Goal: Transaction & Acquisition: Purchase product/service

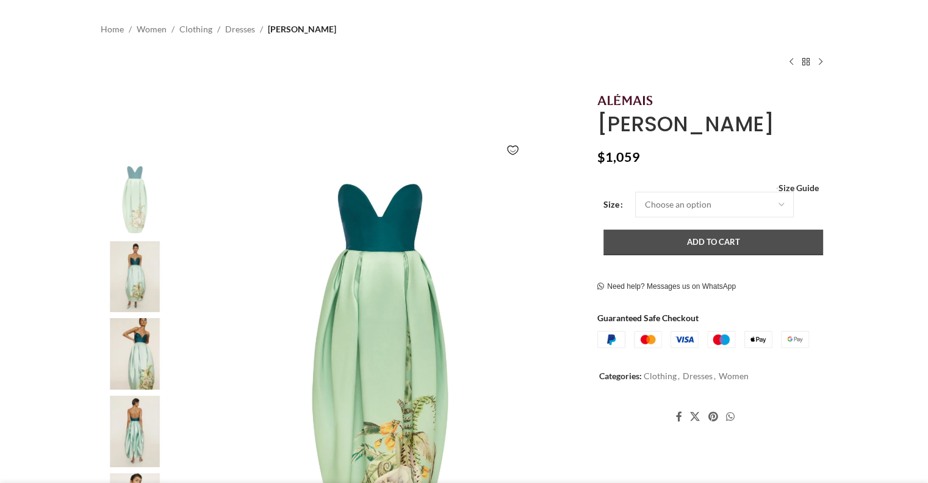
scroll to position [122, 0]
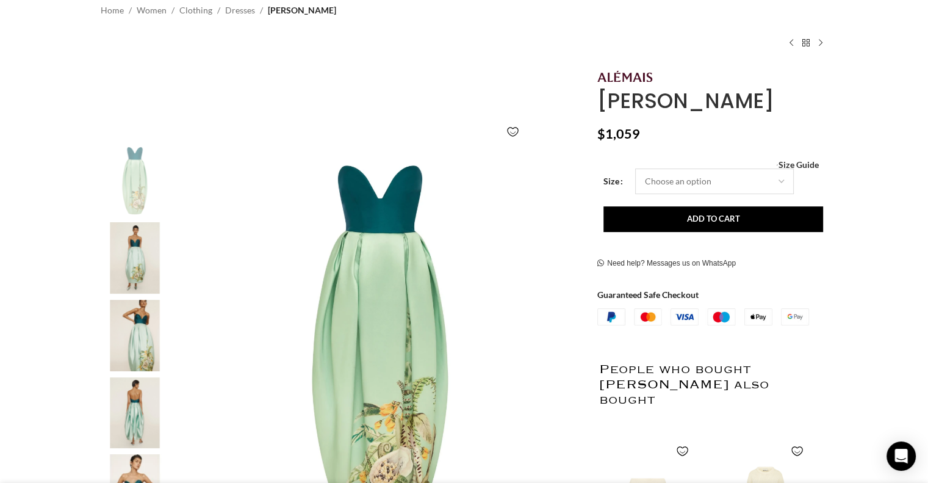
click at [773, 181] on select "Choose an option 8 UK 10 UK" at bounding box center [714, 181] width 159 height 26
click at [635, 168] on select "Choose an option 8 UK 10 UK" at bounding box center [714, 181] width 159 height 26
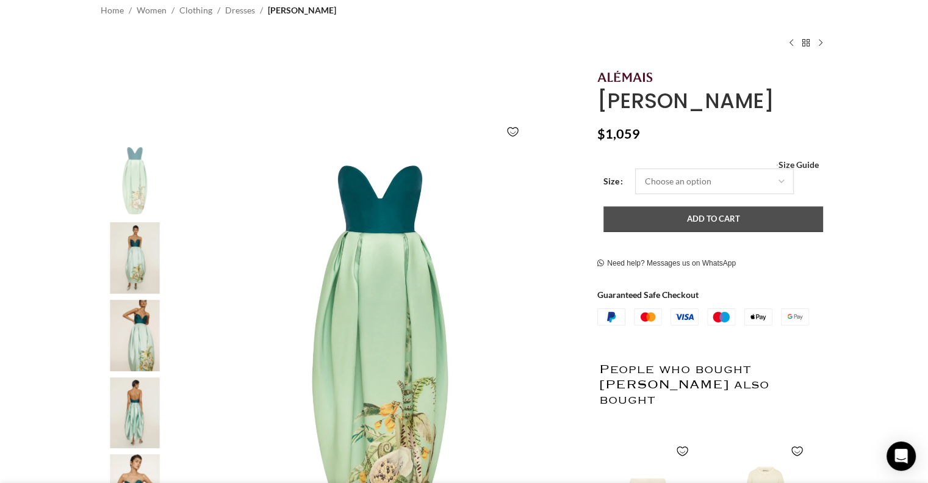
select select "8-uk"
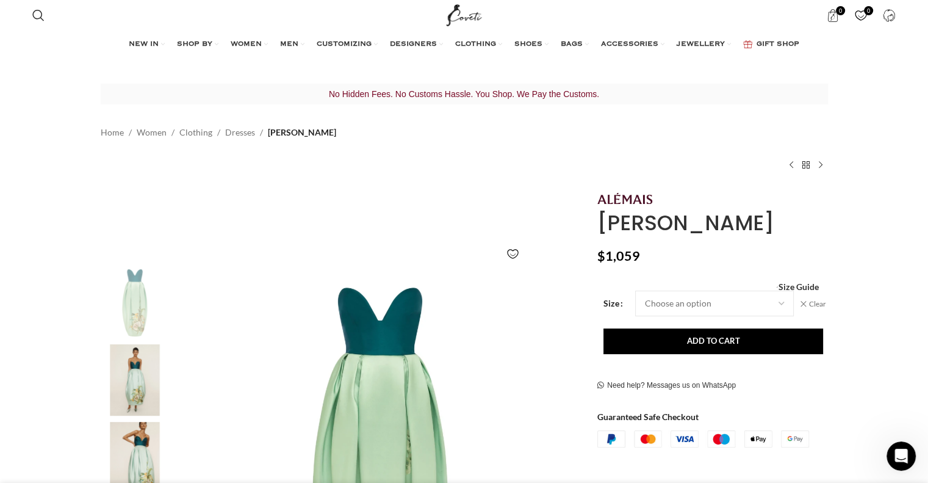
scroll to position [0, 257]
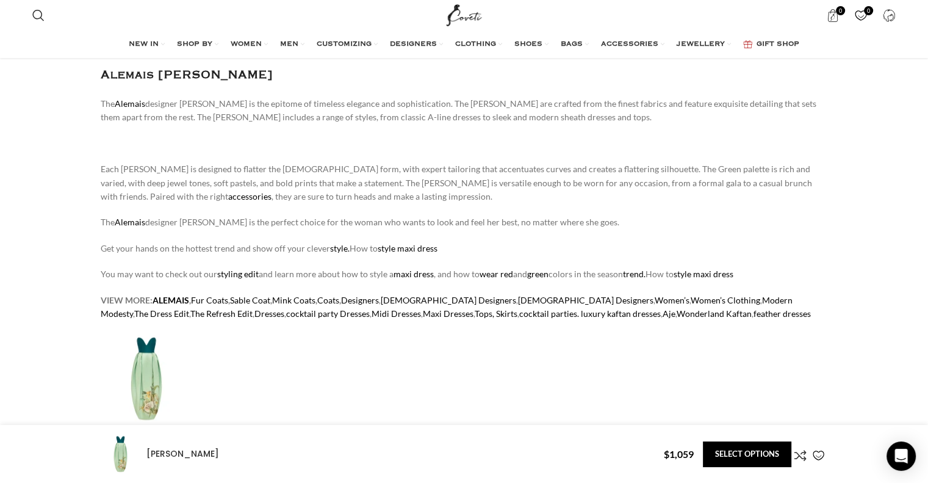
scroll to position [0, 514]
